Goal: Information Seeking & Learning: Learn about a topic

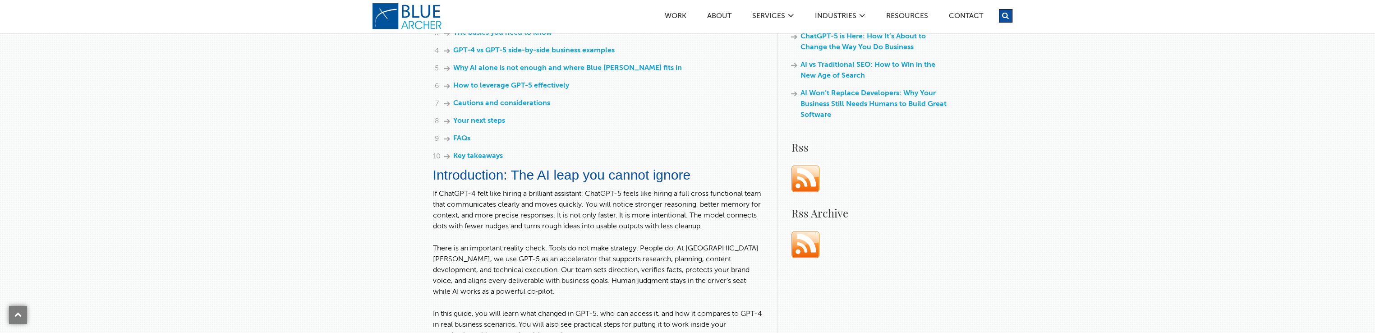
scroll to position [721, 0]
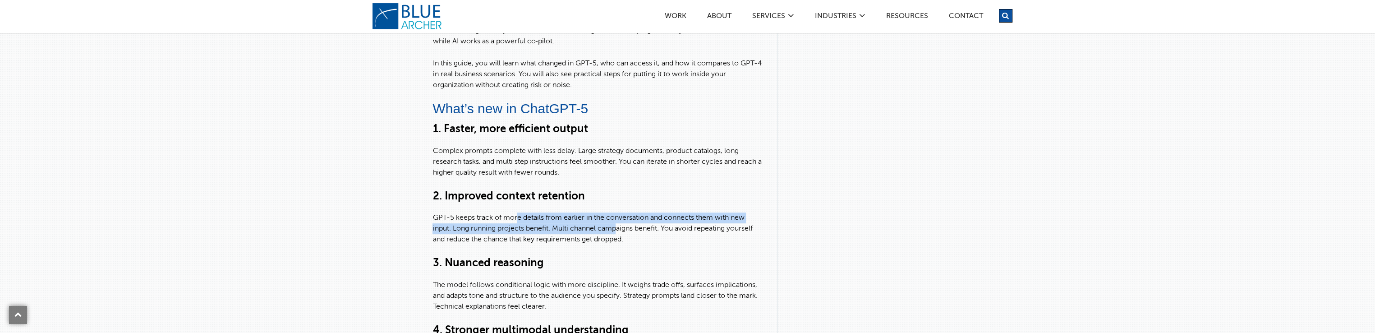
drag, startPoint x: 539, startPoint y: 225, endPoint x: 620, endPoint y: 237, distance: 82.6
click at [620, 237] on p "GPT-5 keeps track of more details from earlier in the conversation and connects…" at bounding box center [597, 228] width 331 height 32
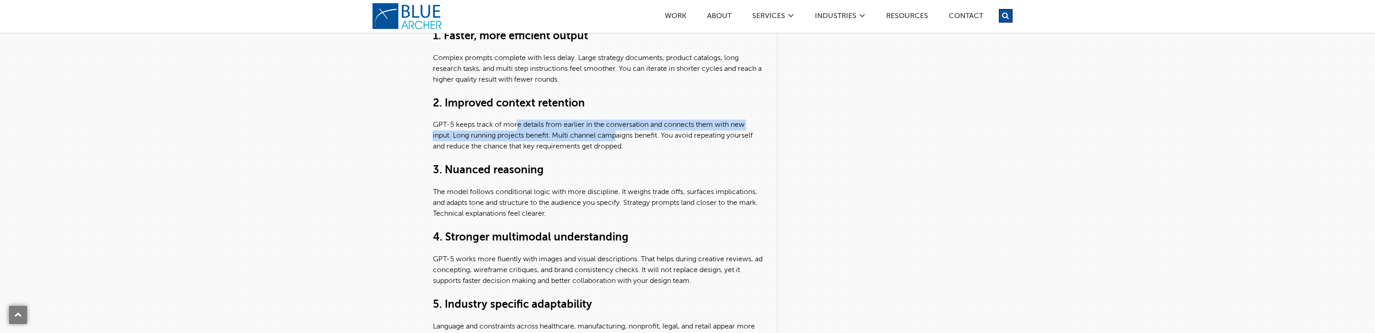
scroll to position [857, 0]
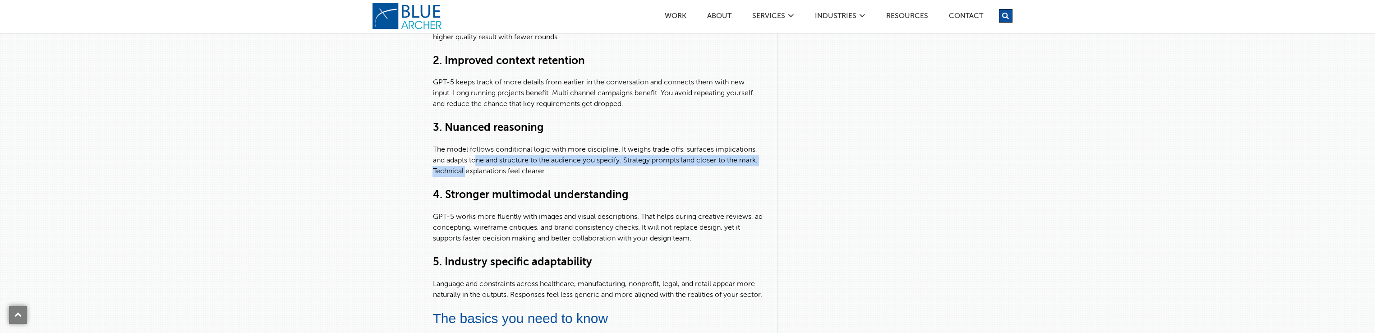
drag, startPoint x: 489, startPoint y: 177, endPoint x: 479, endPoint y: 171, distance: 11.7
click at [479, 171] on p "The model follows conditional logic with more discipline. It weighs trade offs,…" at bounding box center [597, 160] width 331 height 32
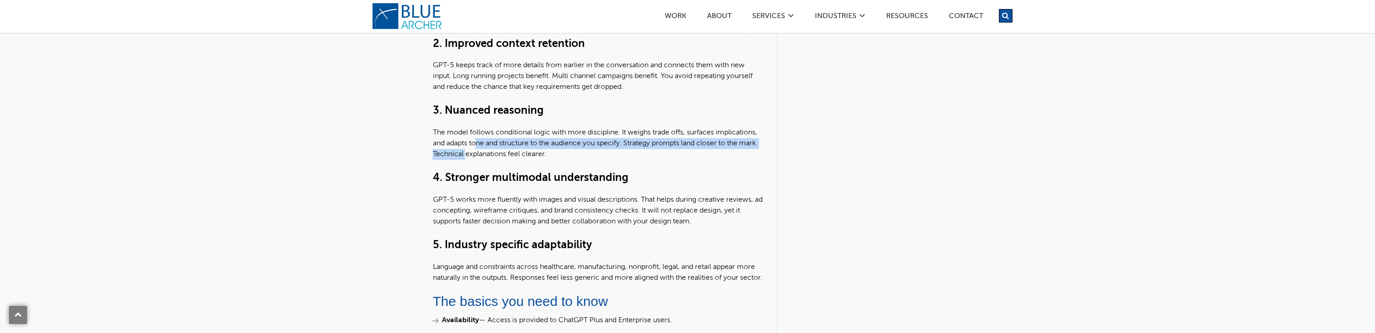
scroll to position [947, 0]
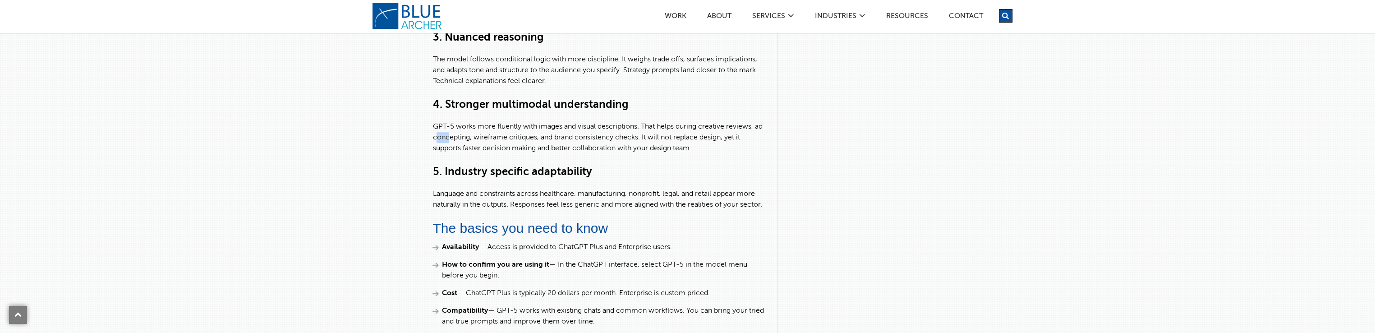
drag, startPoint x: 486, startPoint y: 145, endPoint x: 445, endPoint y: 147, distance: 40.2
click at [445, 147] on p "GPT-5 works more fluently with images and visual descriptions. That helps durin…" at bounding box center [597, 137] width 331 height 32
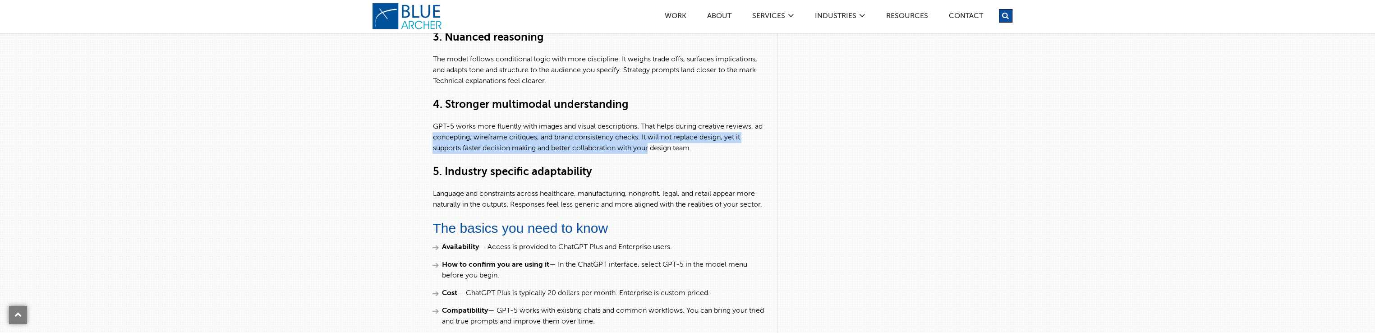
drag, startPoint x: 445, startPoint y: 147, endPoint x: 638, endPoint y: 158, distance: 193.3
click at [638, 154] on p "GPT-5 works more fluently with images and visual descriptions. That helps durin…" at bounding box center [597, 137] width 331 height 32
click at [694, 151] on p "GPT-5 works more fluently with images and visual descriptions. That helps durin…" at bounding box center [597, 137] width 331 height 32
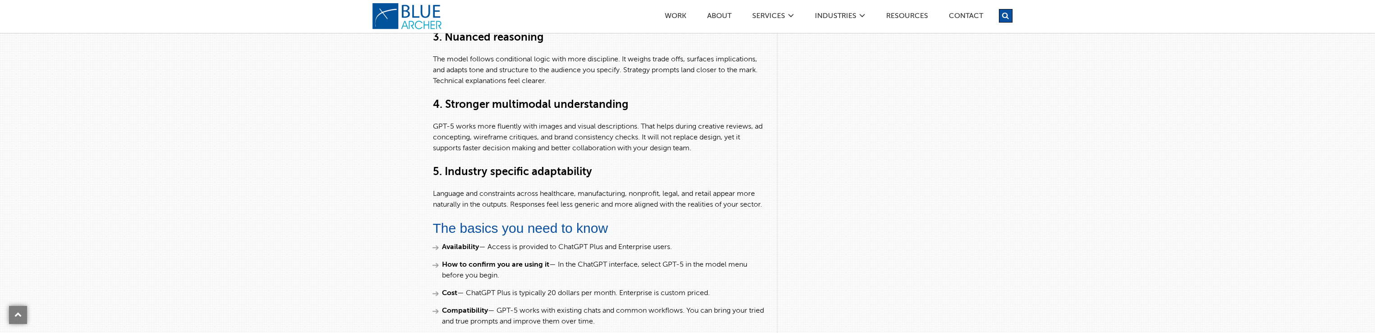
click at [684, 151] on p "GPT-5 works more fluently with images and visual descriptions. That helps durin…" at bounding box center [597, 137] width 331 height 32
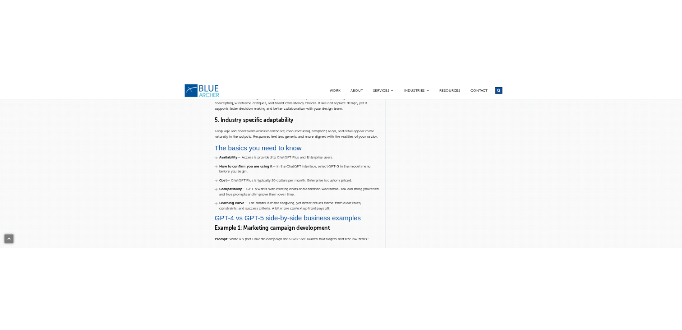
scroll to position [1082, 0]
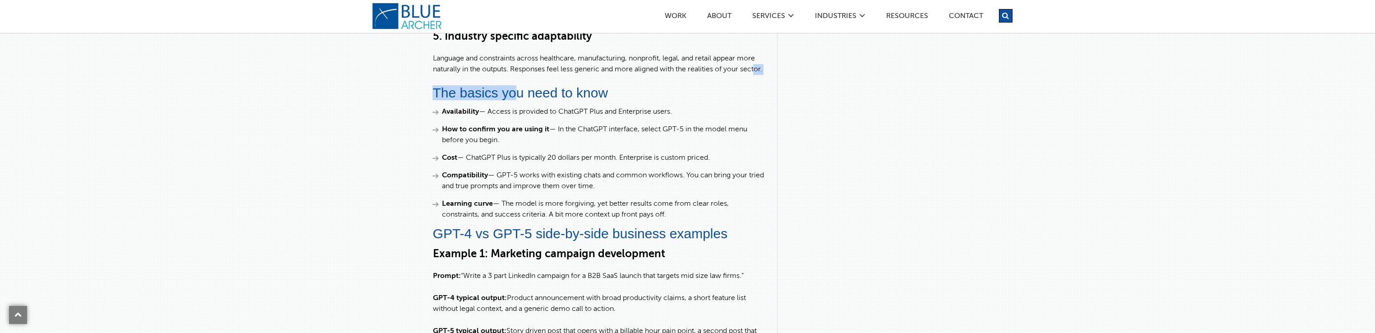
drag, startPoint x: 518, startPoint y: 103, endPoint x: 448, endPoint y: 86, distance: 72.5
drag, startPoint x: 448, startPoint y: 86, endPoint x: 573, endPoint y: 86, distance: 125.3
click at [573, 75] on p "Language and constraints across healthcare, manufacturing, nonprofit, legal, an…" at bounding box center [597, 64] width 331 height 22
click at [567, 75] on p "Language and constraints across healthcare, manufacturing, nonprofit, legal, an…" at bounding box center [597, 64] width 331 height 22
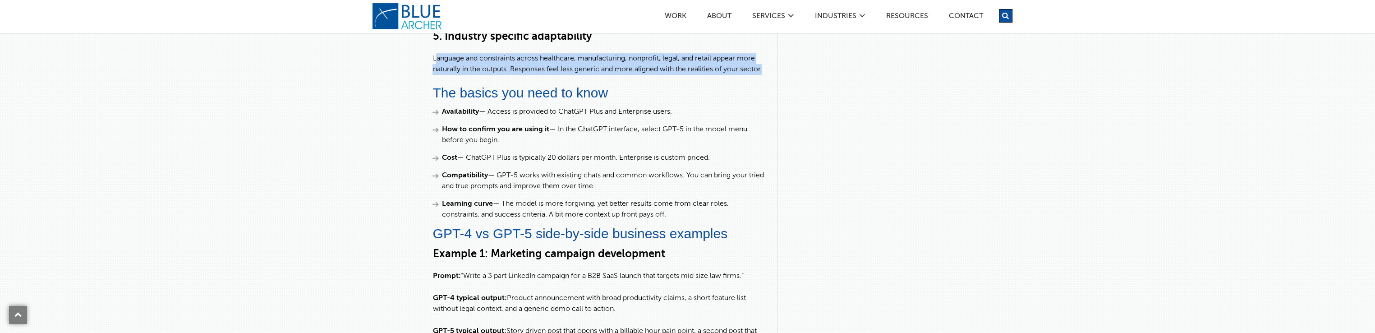
drag, startPoint x: 567, startPoint y: 87, endPoint x: 438, endPoint y: 67, distance: 130.5
click at [438, 67] on p "Language and constraints across healthcare, manufacturing, nonprofit, legal, an…" at bounding box center [597, 64] width 331 height 22
